Goal: Task Accomplishment & Management: Manage account settings

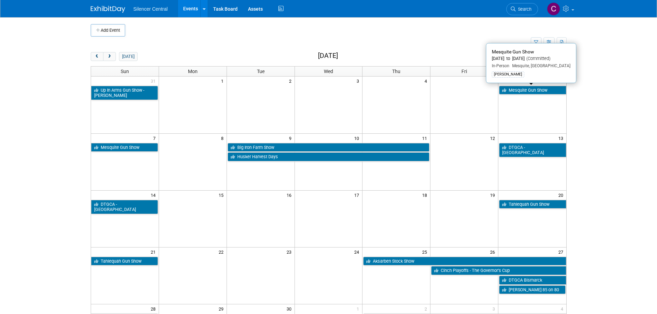
drag, startPoint x: 519, startPoint y: 91, endPoint x: 507, endPoint y: 95, distance: 13.5
click at [519, 91] on link "Mesquite Gun Show" at bounding box center [532, 90] width 67 height 9
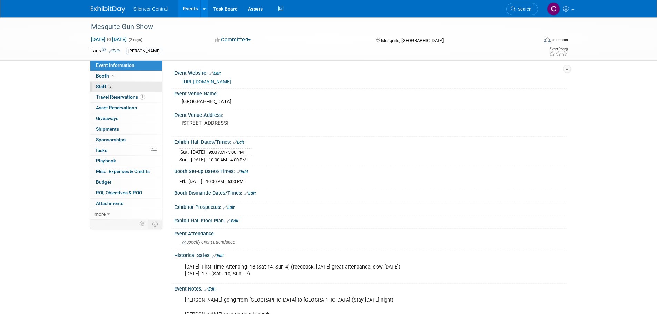
click at [124, 90] on link "2 Staff 2" at bounding box center [126, 87] width 72 height 10
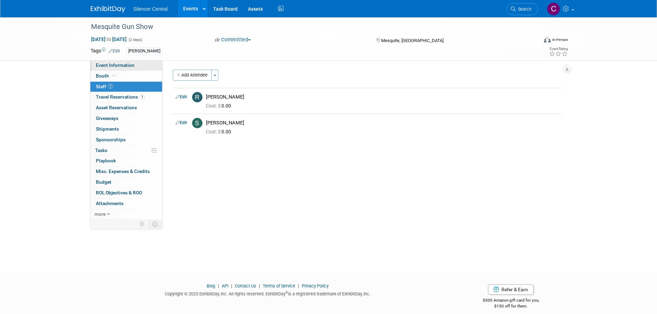
click at [118, 64] on span "Event Information" at bounding box center [115, 65] width 39 height 6
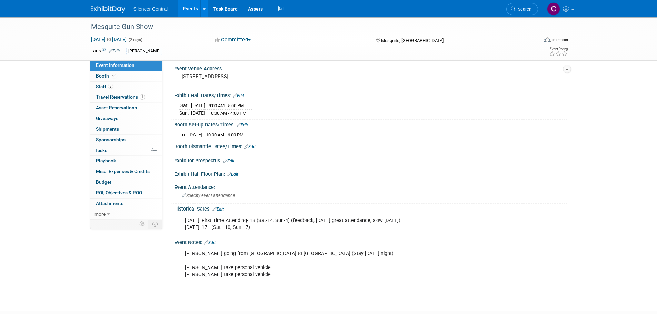
scroll to position [91, 0]
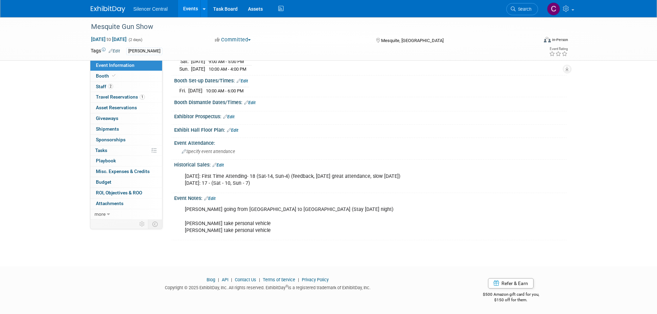
click at [220, 165] on link "Edit" at bounding box center [217, 165] width 11 height 5
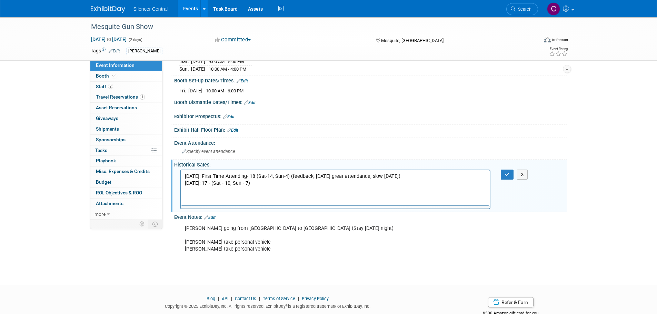
scroll to position [0, 0]
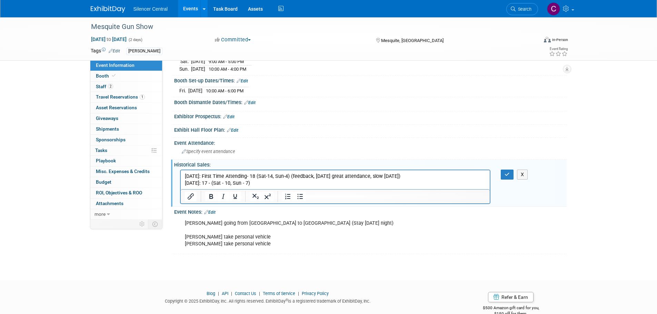
click at [214, 210] on link "Edit" at bounding box center [209, 212] width 11 height 5
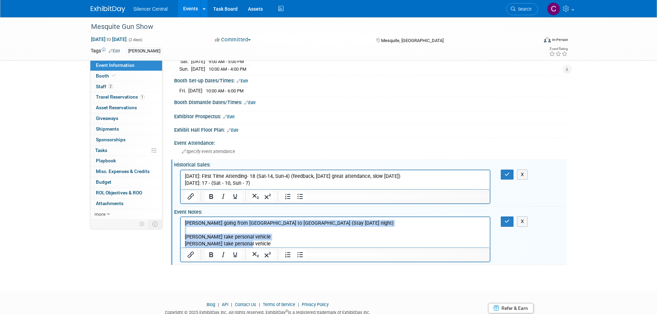
drag, startPoint x: 258, startPoint y: 242, endPoint x: 346, endPoint y: 434, distance: 211.4
click at [180, 218] on html "David going from Mesquite to Abilene (Stay sunday night) David take personal ve…" at bounding box center [334, 232] width 309 height 30
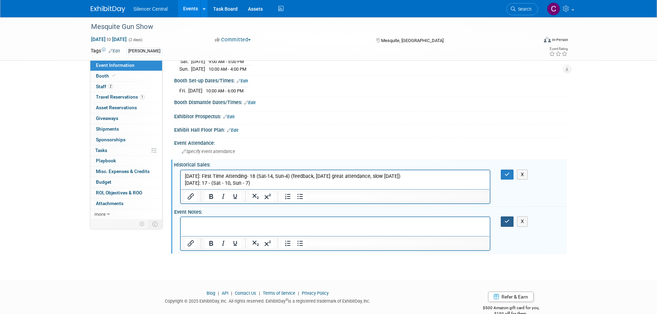
click at [504, 224] on button "button" at bounding box center [507, 222] width 13 height 10
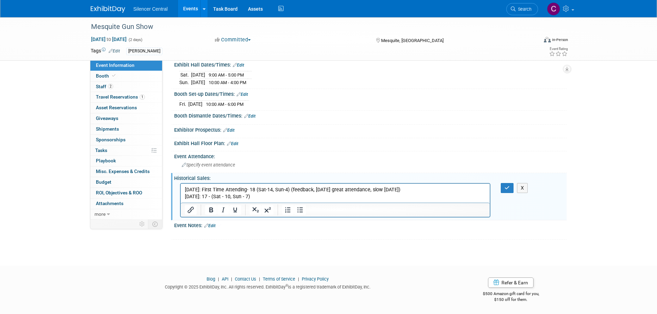
scroll to position [77, 0]
click at [509, 173] on div "Event Website: Edit https://premiergunshows.com/gun-show/mesquite-gun-show/ Eve…" at bounding box center [367, 115] width 389 height 249
click at [509, 195] on div "Feb 2025: First Time Attending- 18 (Sat-14, Sun-4) (feedback, Saturday great at…" at bounding box center [370, 200] width 392 height 37
click at [509, 190] on button "button" at bounding box center [507, 189] width 13 height 10
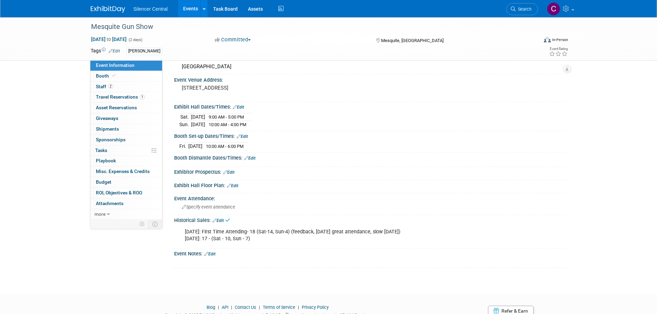
scroll to position [0, 0]
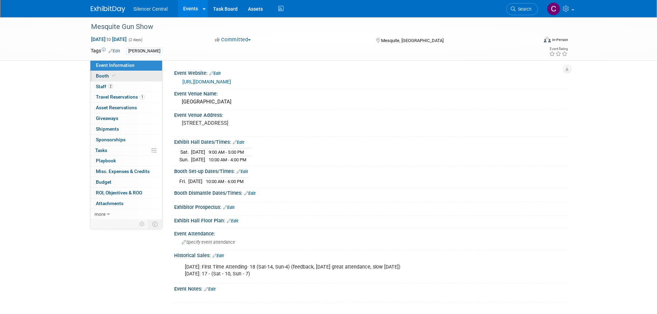
click at [110, 76] on span "Booth" at bounding box center [106, 76] width 21 height 6
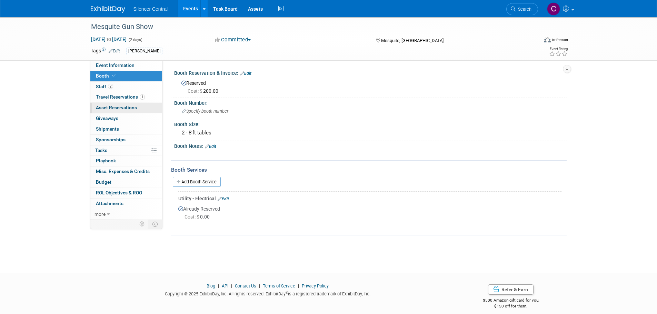
click at [107, 99] on span "Travel Reservations 1" at bounding box center [120, 97] width 49 height 6
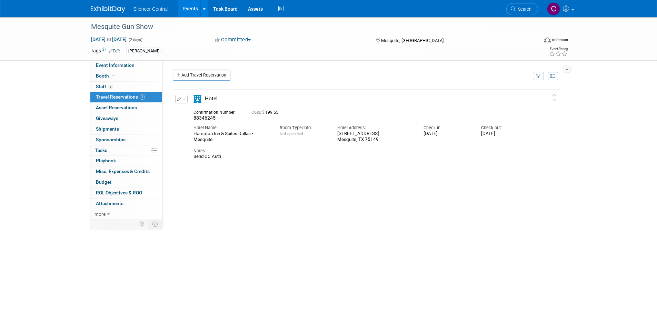
drag, startPoint x: 201, startPoint y: 140, endPoint x: 192, endPoint y: 132, distance: 11.5
click at [192, 132] on div "Hotel Name: Hampton Inn & Suites Dallas - Mesquite" at bounding box center [231, 131] width 86 height 21
copy div "Hampton Inn & Suites Dallas - Mesquite"
click at [280, 195] on div "Delete Reservation 88346245 Cost: $ 199.55 Check-in:" at bounding box center [367, 192] width 389 height 207
click at [100, 61] on link "Event Information" at bounding box center [126, 65] width 72 height 10
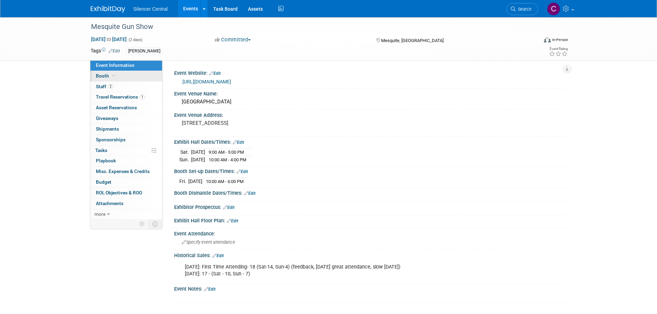
click at [120, 75] on link "Booth" at bounding box center [126, 76] width 72 height 10
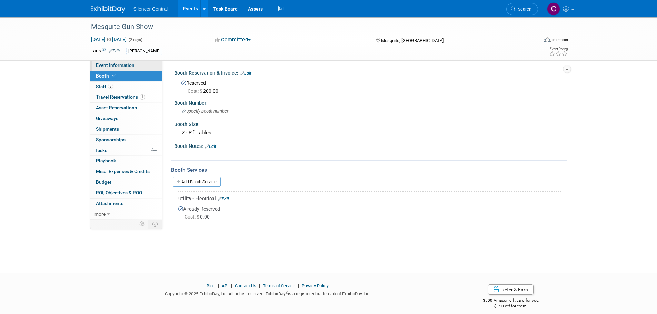
click at [126, 64] on span "Event Information" at bounding box center [115, 65] width 39 height 6
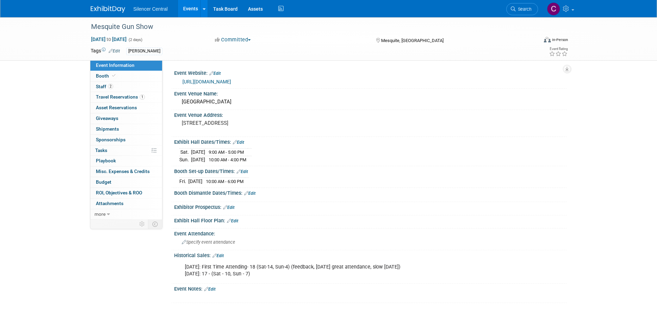
click at [106, 11] on img at bounding box center [108, 9] width 34 height 7
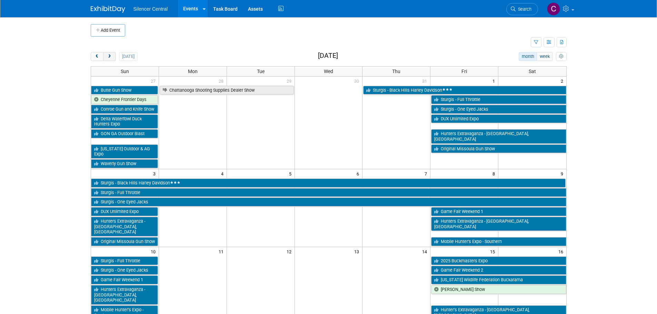
click at [110, 54] on button "next" at bounding box center [109, 56] width 13 height 9
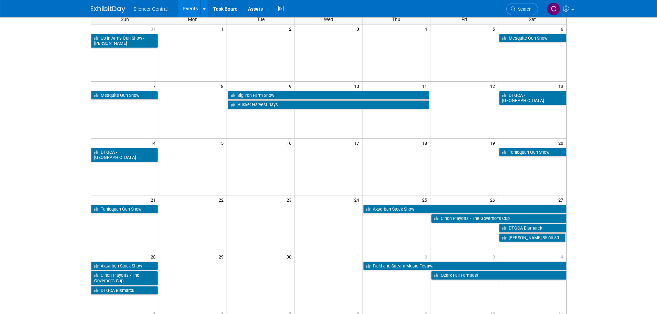
scroll to position [69, 0]
